Goal: Find specific page/section: Find specific page/section

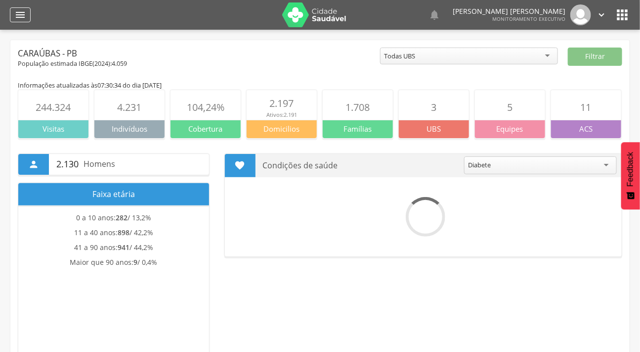
click at [21, 17] on icon "" at bounding box center [20, 15] width 12 height 12
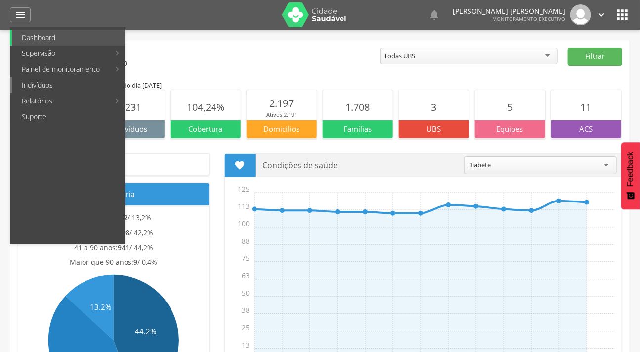
click at [30, 88] on link "Indivíduos" at bounding box center [68, 85] width 113 height 16
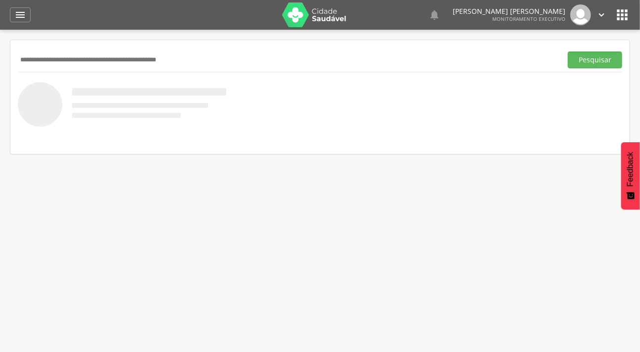
click at [51, 57] on input "text" at bounding box center [288, 59] width 541 height 17
type input "**********"
click at [568, 51] on button "Pesquisar" at bounding box center [595, 59] width 54 height 17
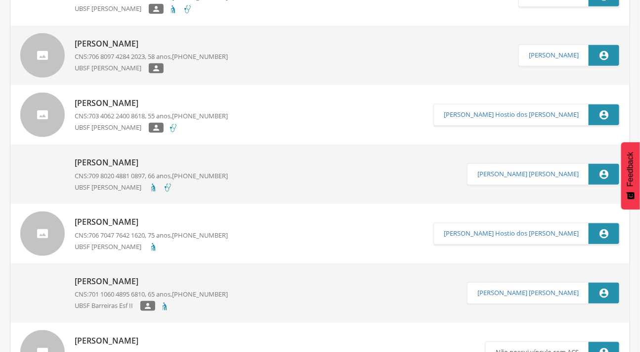
scroll to position [315, 0]
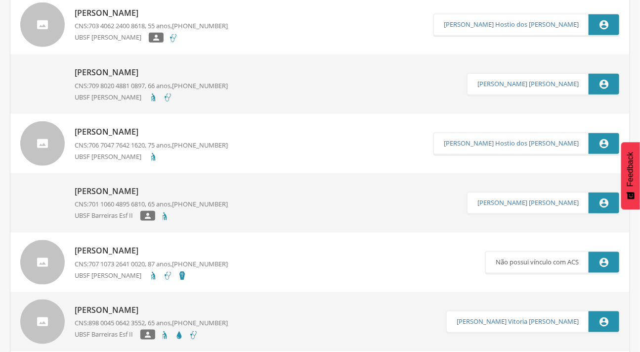
click at [47, 186] on img at bounding box center [42, 186] width 45 height 0
type input "**********"
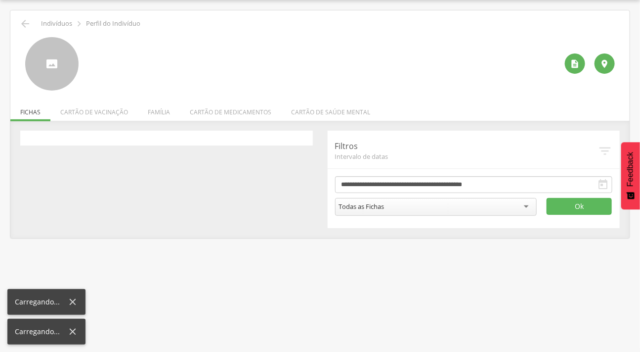
scroll to position [30, 0]
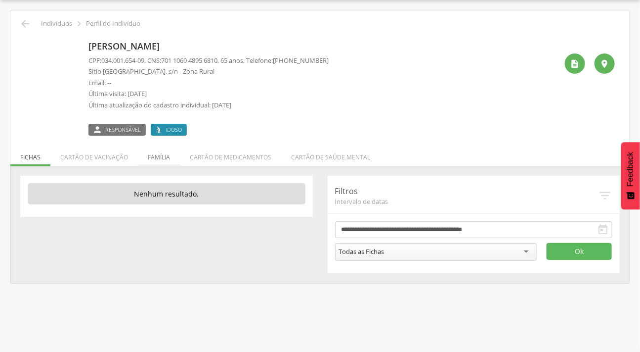
click at [150, 160] on li "Família" at bounding box center [159, 154] width 42 height 23
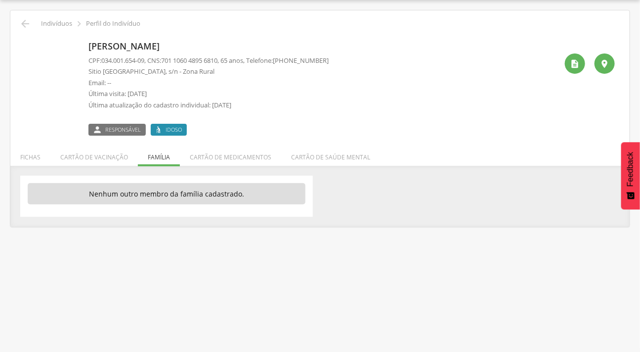
scroll to position [0, 0]
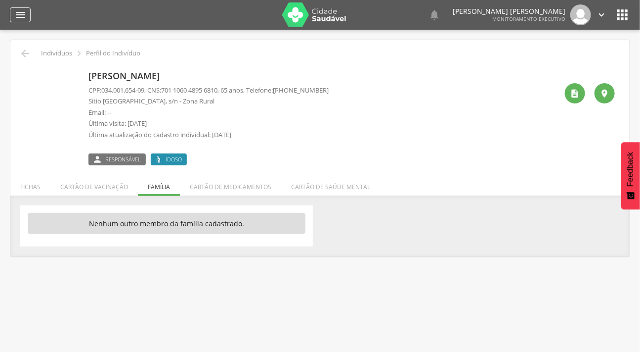
click at [13, 10] on div "" at bounding box center [20, 14] width 21 height 15
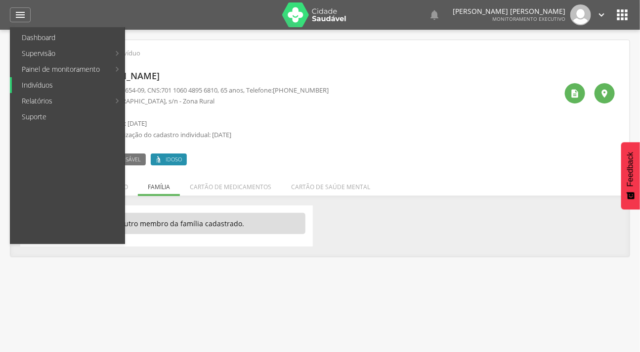
click at [37, 84] on link "Indivíduos" at bounding box center [68, 85] width 113 height 16
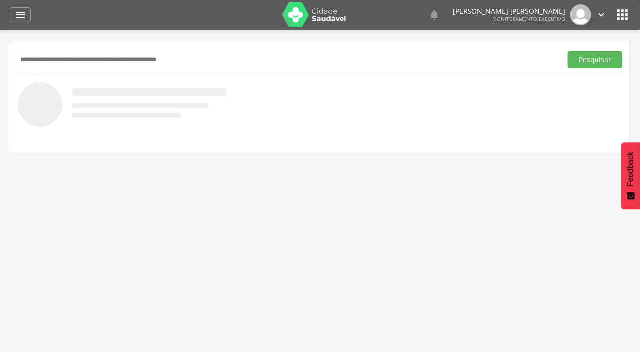
click at [75, 63] on input "text" at bounding box center [288, 59] width 541 height 17
type input "**********"
click at [568, 51] on button "Pesquisar" at bounding box center [595, 59] width 54 height 17
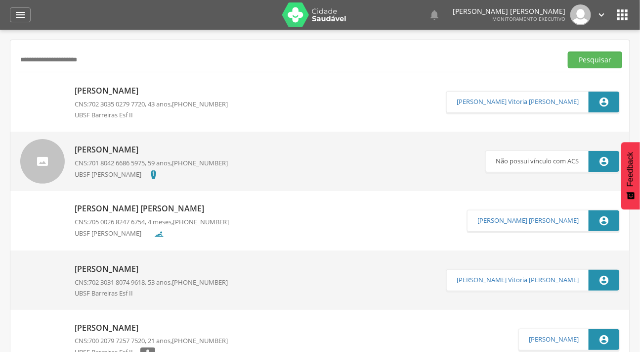
scroll to position [45, 0]
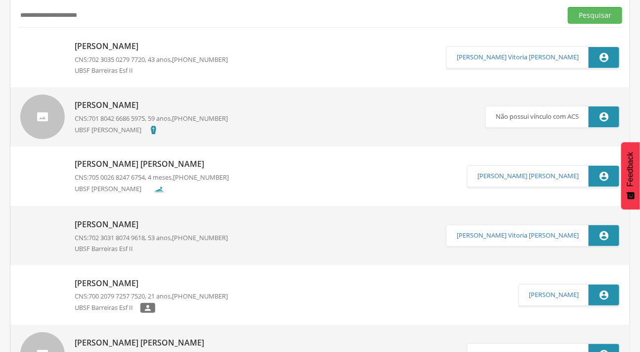
click at [20, 219] on img at bounding box center [20, 219] width 0 height 0
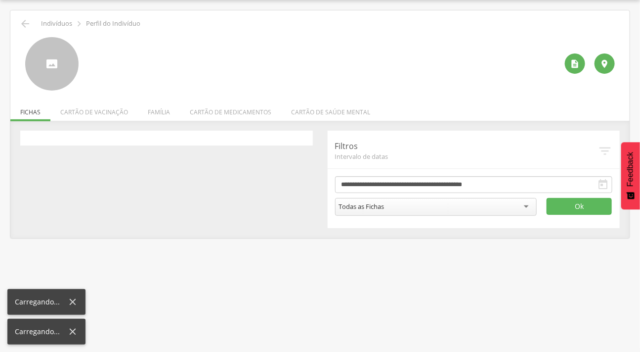
scroll to position [30, 0]
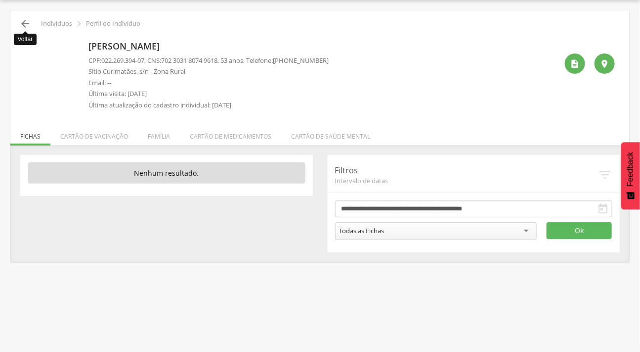
click at [27, 21] on icon "" at bounding box center [25, 24] width 12 height 12
